Goal: Task Accomplishment & Management: Use online tool/utility

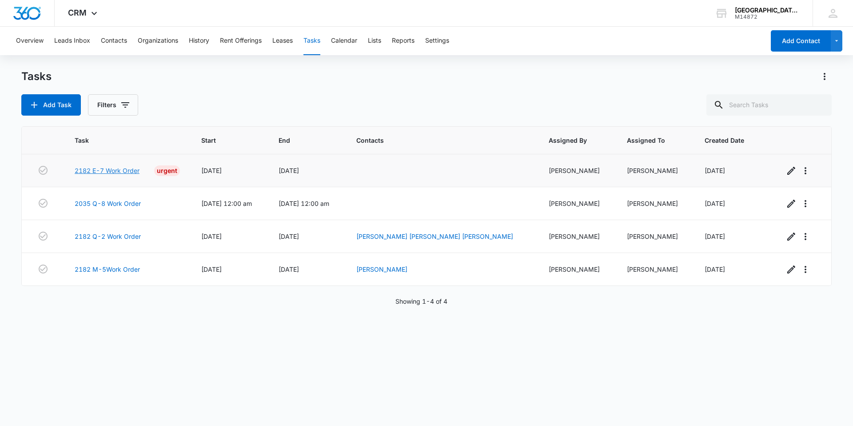
click at [115, 172] on link "2182 E-7 Work Order" at bounding box center [107, 170] width 65 height 9
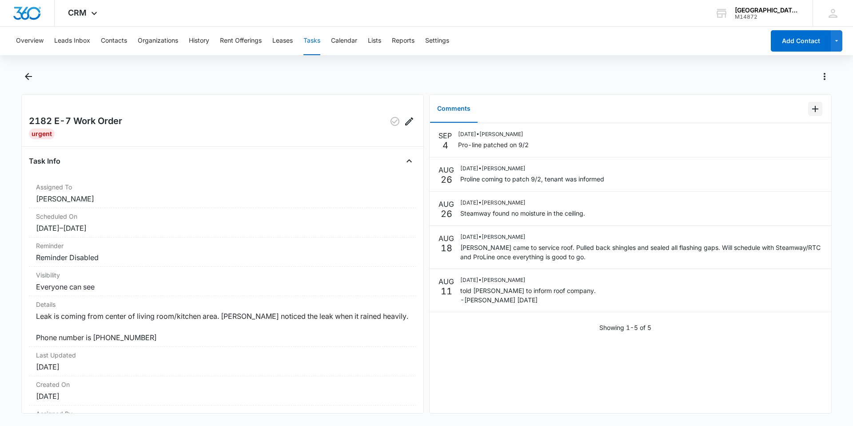
click at [810, 111] on icon "Add Comment" at bounding box center [815, 109] width 11 height 11
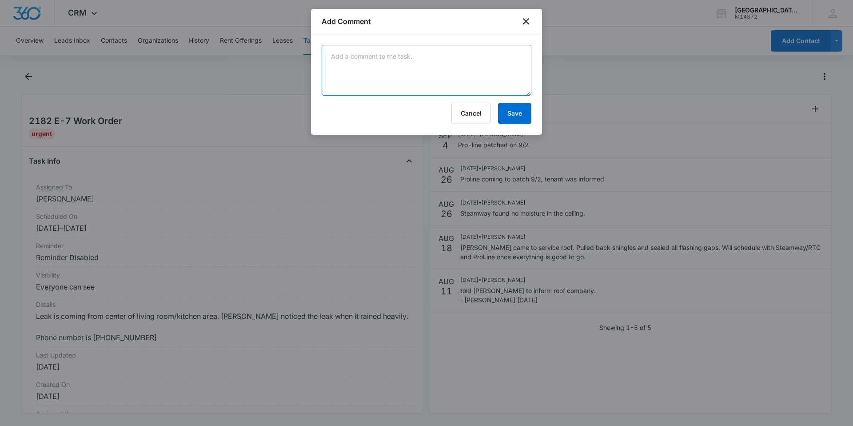
click at [368, 72] on textarea at bounding box center [427, 70] width 210 height 51
type textarea "painted patch"
click at [521, 107] on button "Save" at bounding box center [514, 113] width 33 height 21
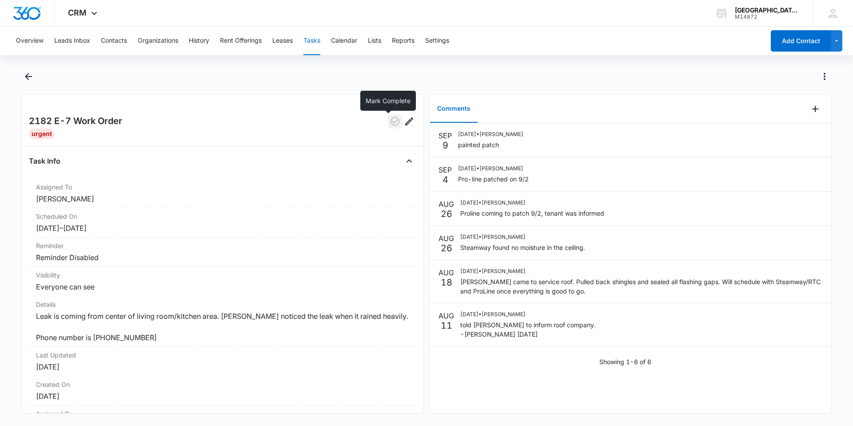
click at [390, 120] on icon "button" at bounding box center [395, 121] width 11 height 11
click at [28, 73] on icon "Back" at bounding box center [28, 76] width 11 height 11
